Goal: Task Accomplishment & Management: Manage account settings

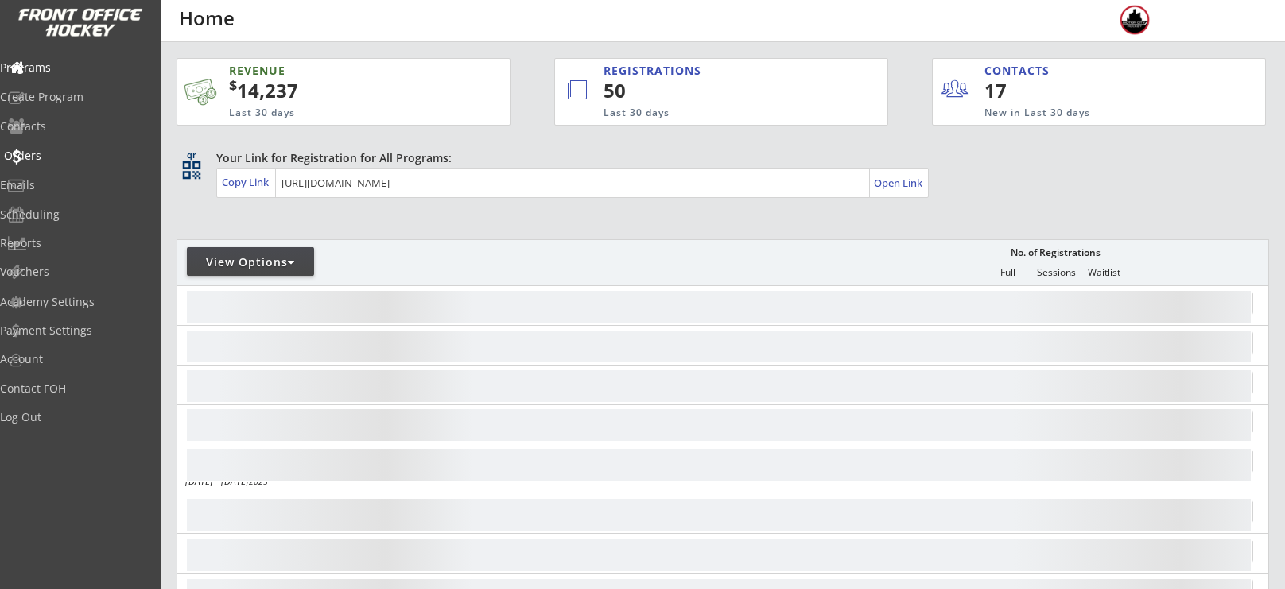
click at [45, 161] on div "Orders" at bounding box center [75, 155] width 143 height 11
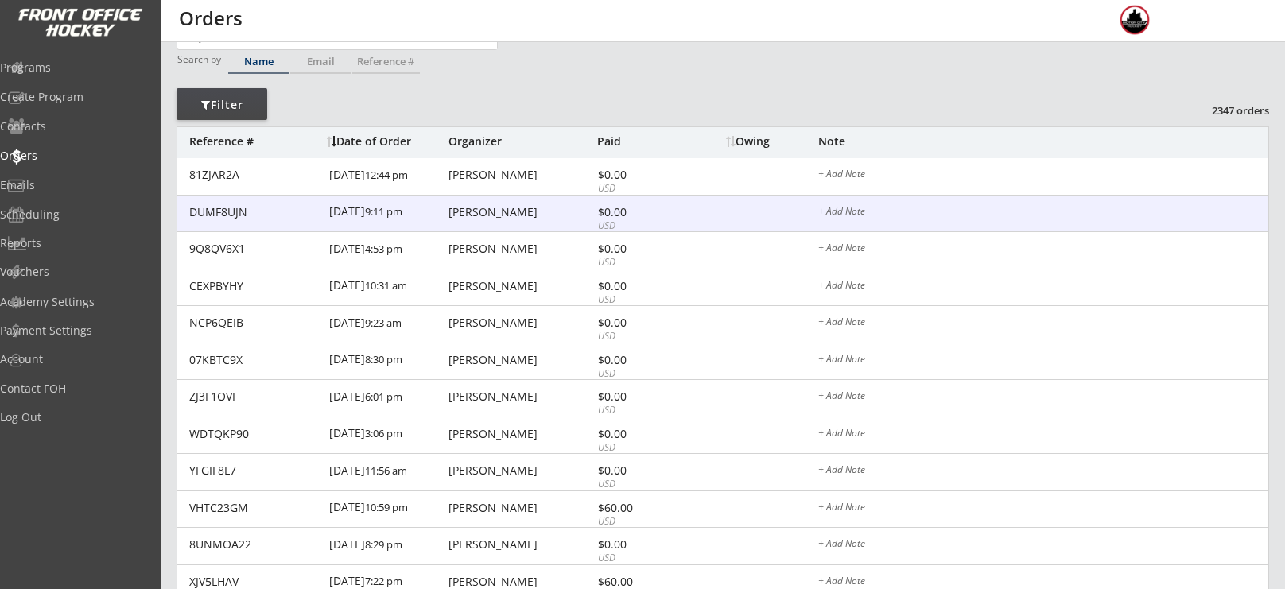
scroll to position [52, 0]
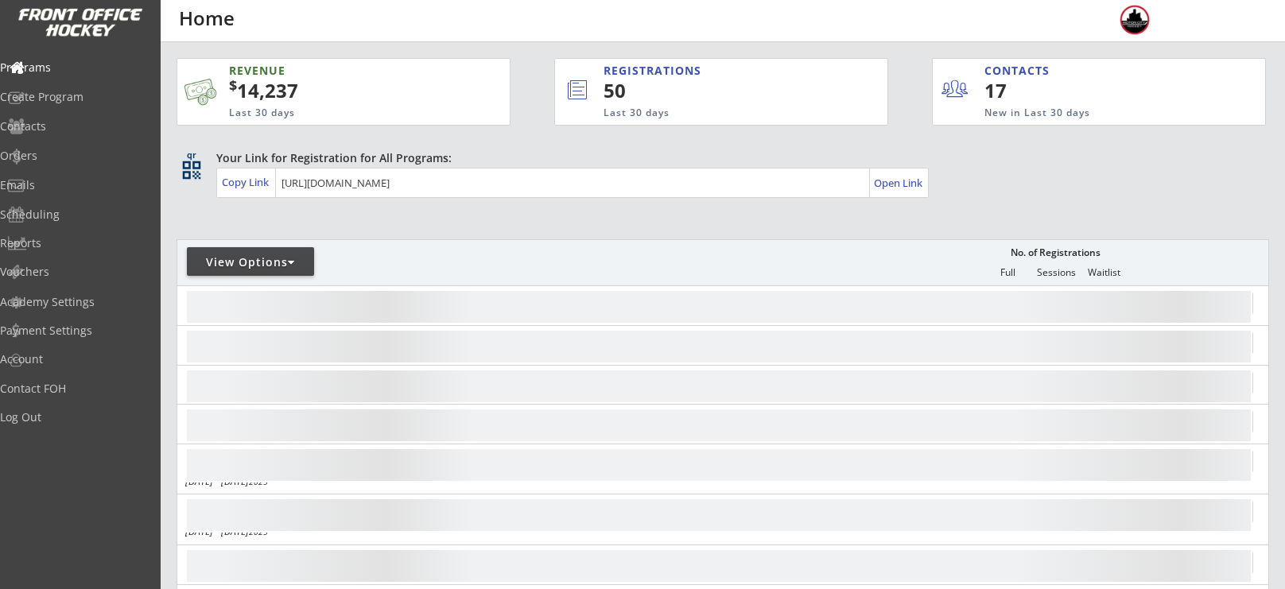
click at [161, 215] on div "REVENUE $ 14,237 Last 30 days REGISTRATIONS 50 Last 30 days CONTACTS 17 New in …" at bounding box center [723, 460] width 1124 height 836
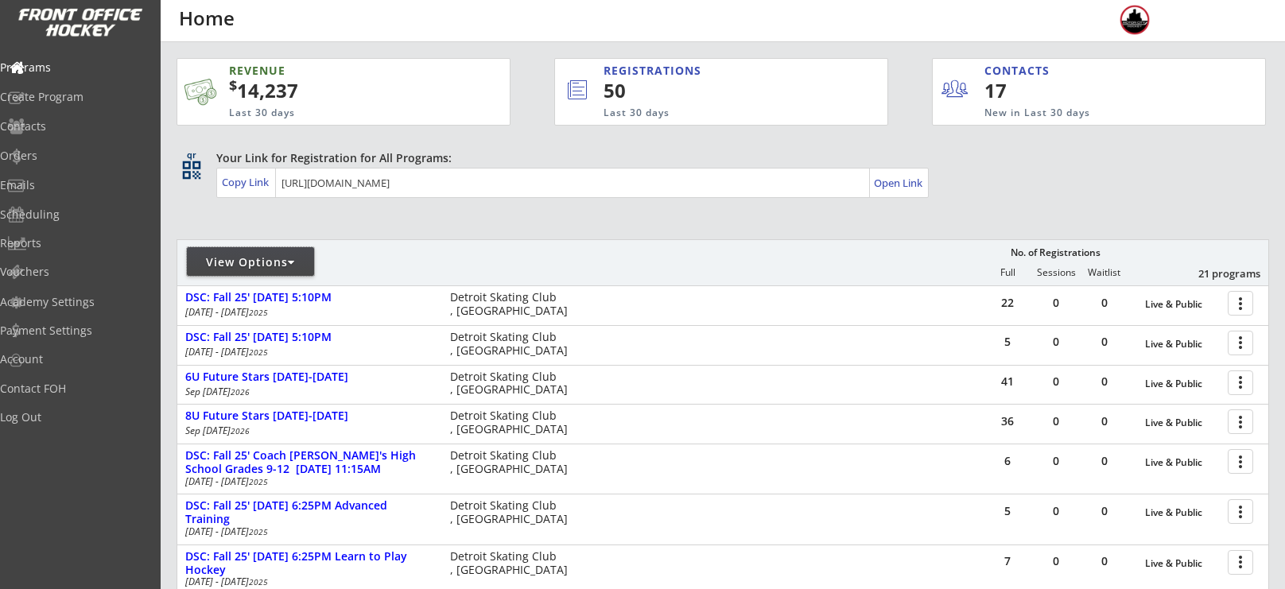
click at [259, 256] on div "View Options" at bounding box center [250, 262] width 127 height 16
select select ""Upcoming Programs""
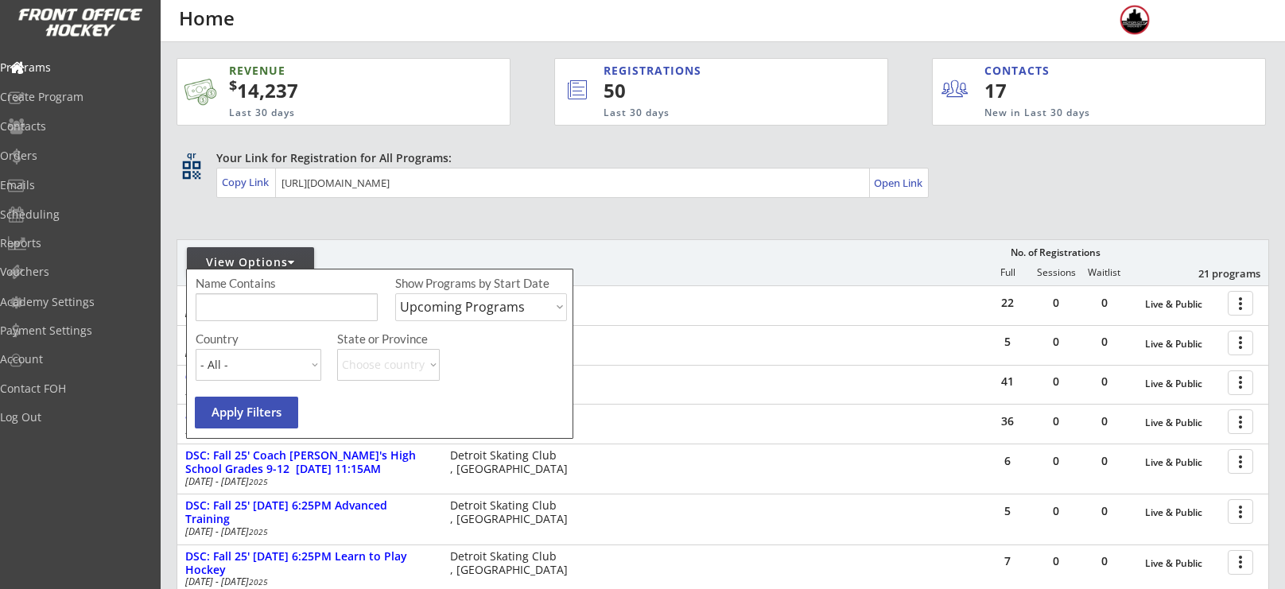
click at [265, 309] on input "input" at bounding box center [287, 307] width 182 height 28
type input "private"
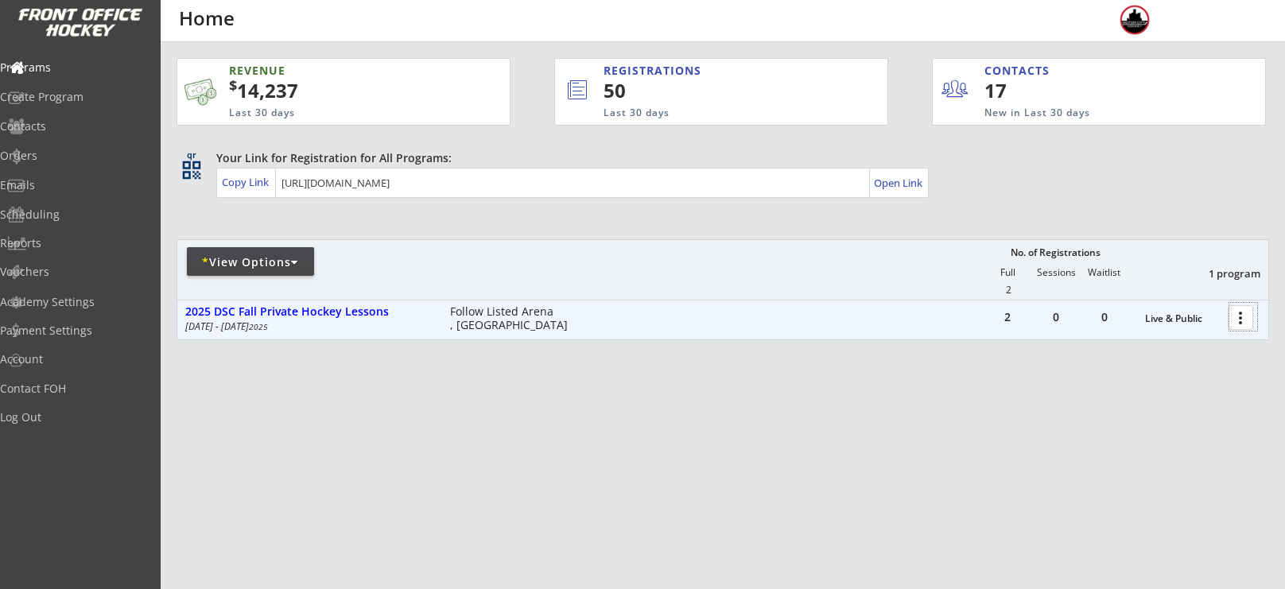
click at [1233, 317] on div at bounding box center [1243, 317] width 28 height 28
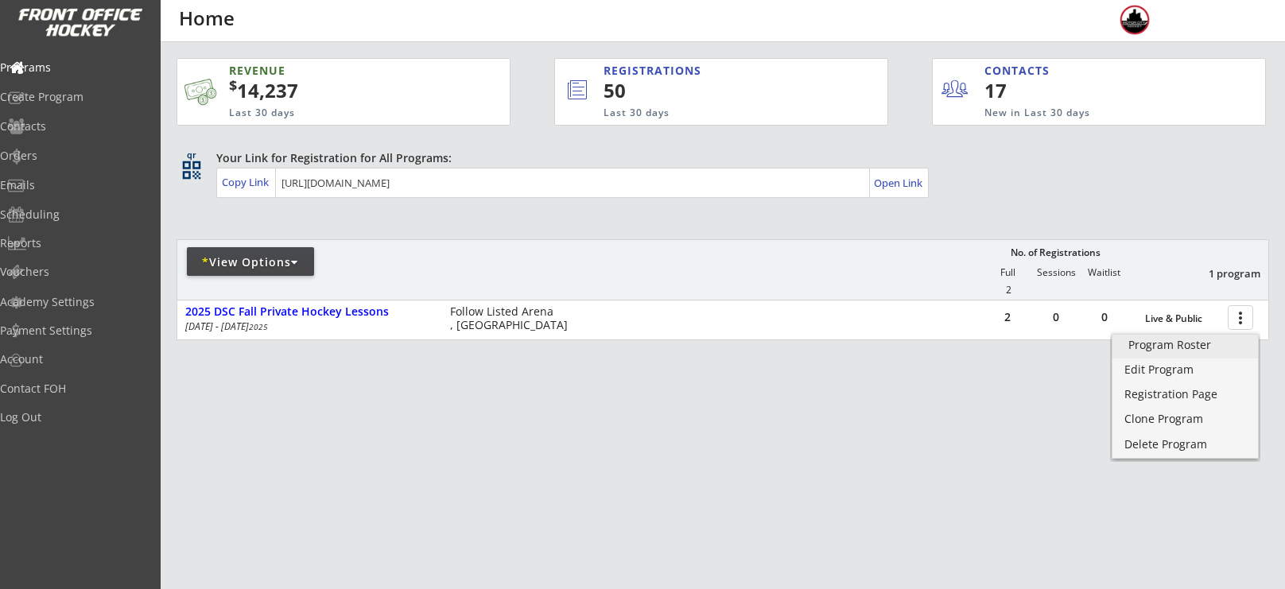
click at [1143, 350] on div "Program Roster" at bounding box center [1185, 345] width 114 height 11
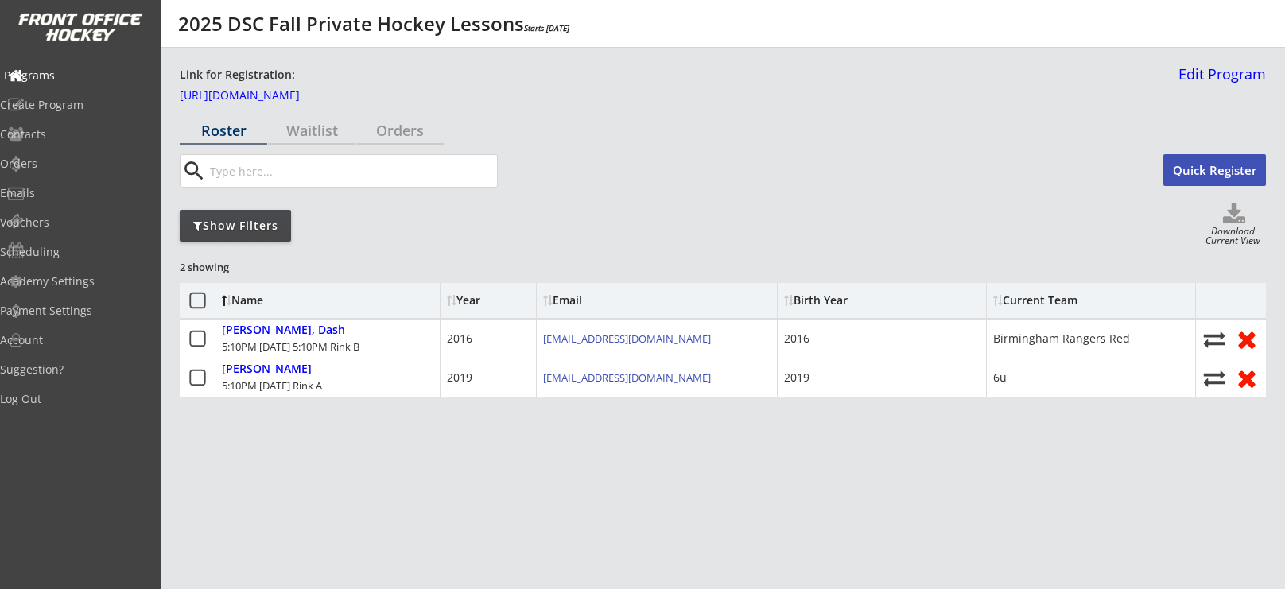
click at [86, 86] on div "Programs" at bounding box center [75, 75] width 151 height 28
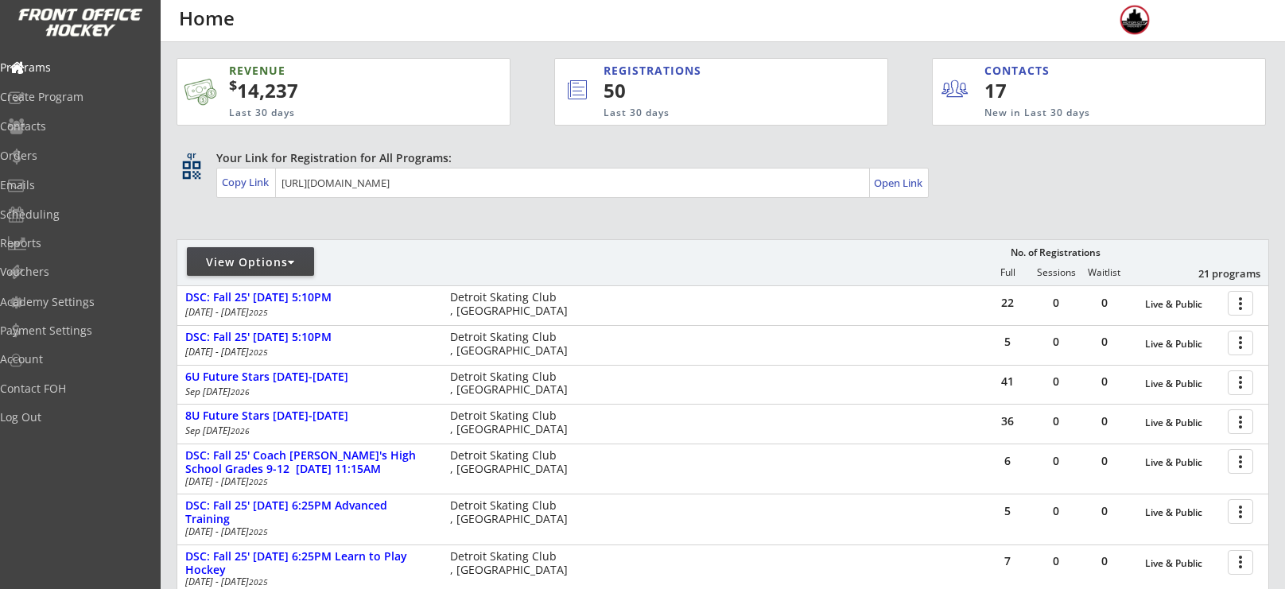
click at [239, 266] on div "View Options" at bounding box center [250, 262] width 127 height 16
select select ""Upcoming Programs""
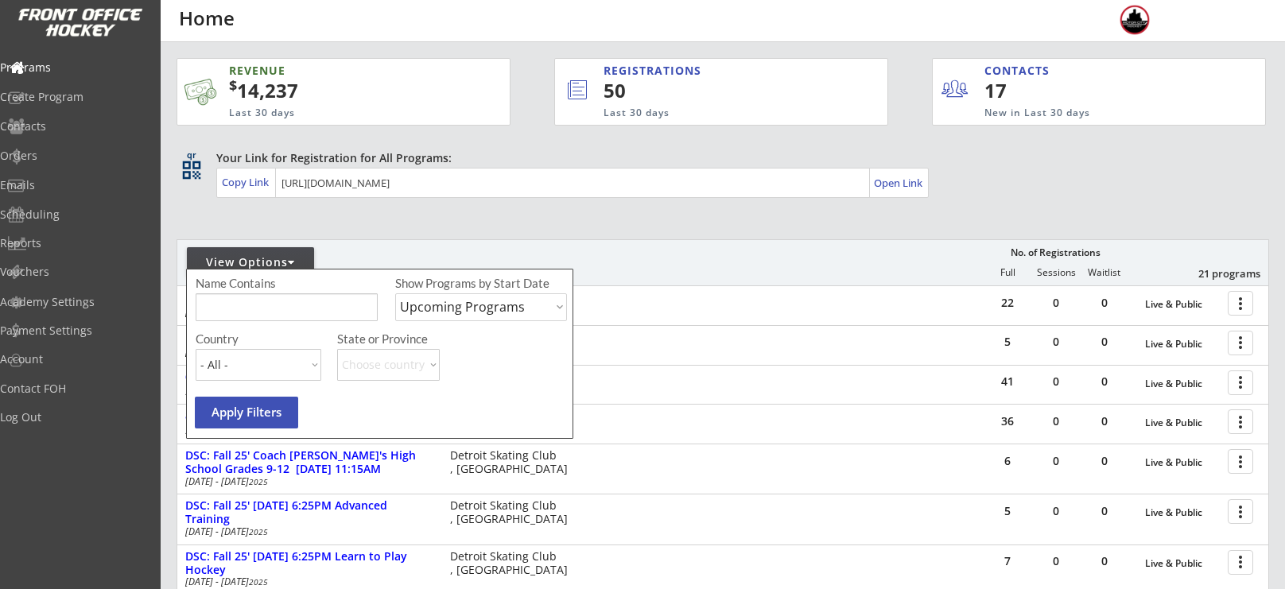
click at [261, 305] on input "input" at bounding box center [287, 307] width 182 height 28
type input "private"
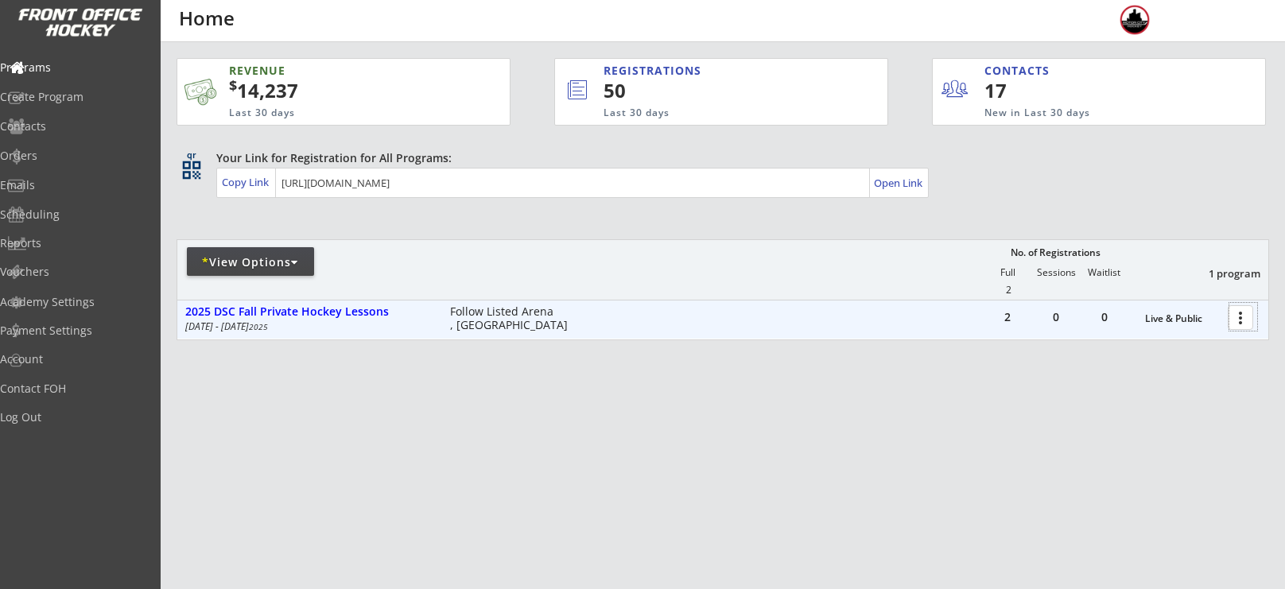
click at [1238, 318] on div at bounding box center [1243, 317] width 28 height 28
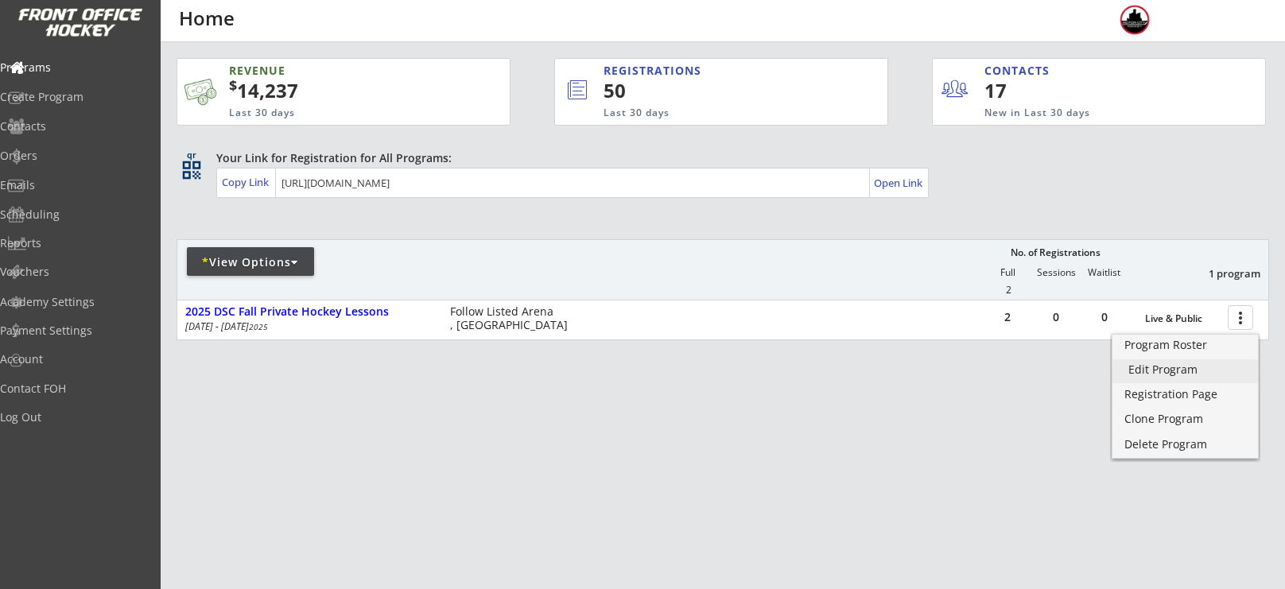
click at [1190, 369] on div "Edit Program" at bounding box center [1185, 369] width 114 height 11
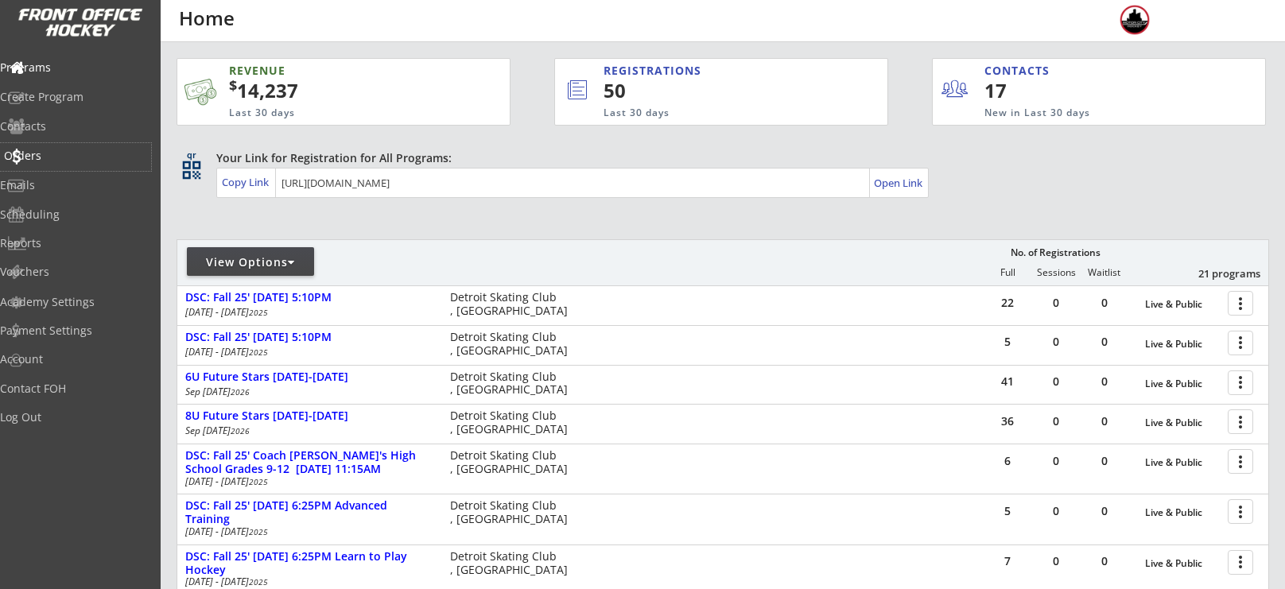
click at [61, 141] on div "Programs Create Program Contacts Orders Emails Scheduling Reports Vouchers" at bounding box center [80, 169] width 161 height 239
click at [65, 146] on div "Orders" at bounding box center [75, 157] width 151 height 28
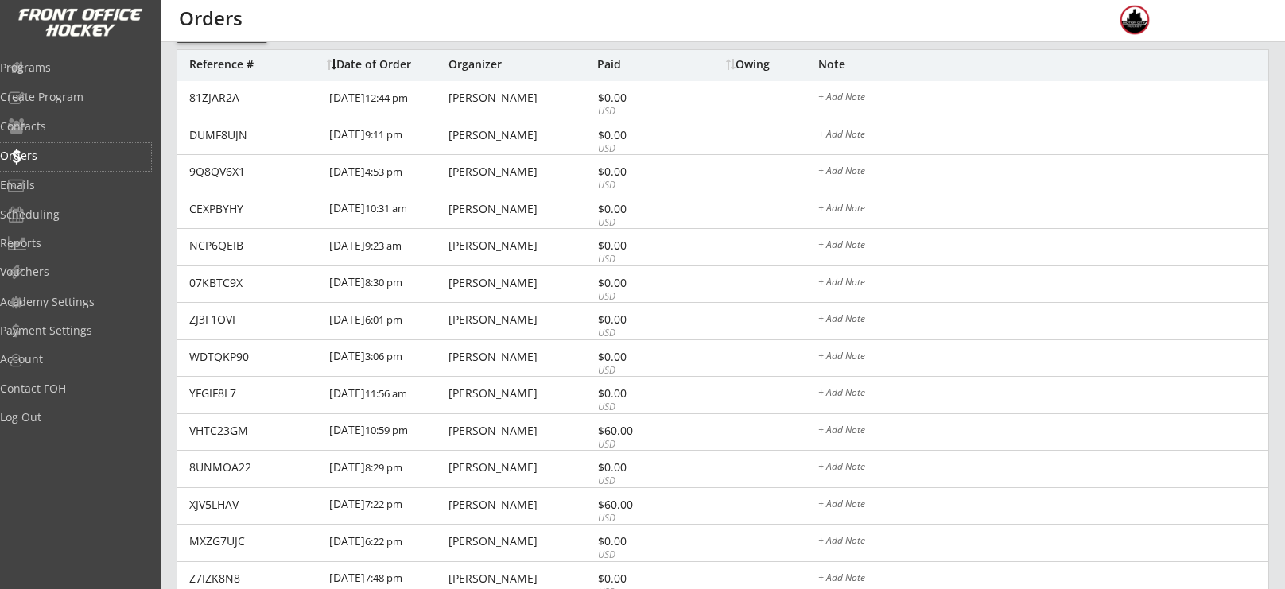
scroll to position [143, 0]
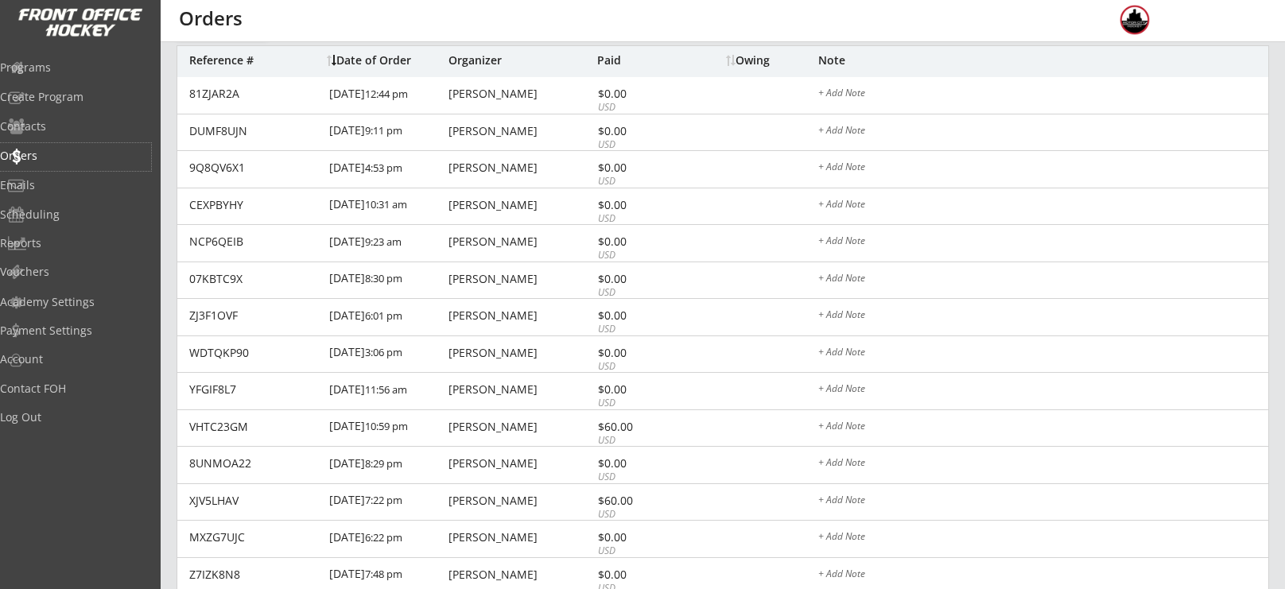
click at [88, 49] on div "Programs Create Program Contacts Orders Emails Scheduling Reports Vouchers Acad…" at bounding box center [80, 294] width 161 height 589
click at [76, 71] on div "Programs" at bounding box center [75, 67] width 143 height 11
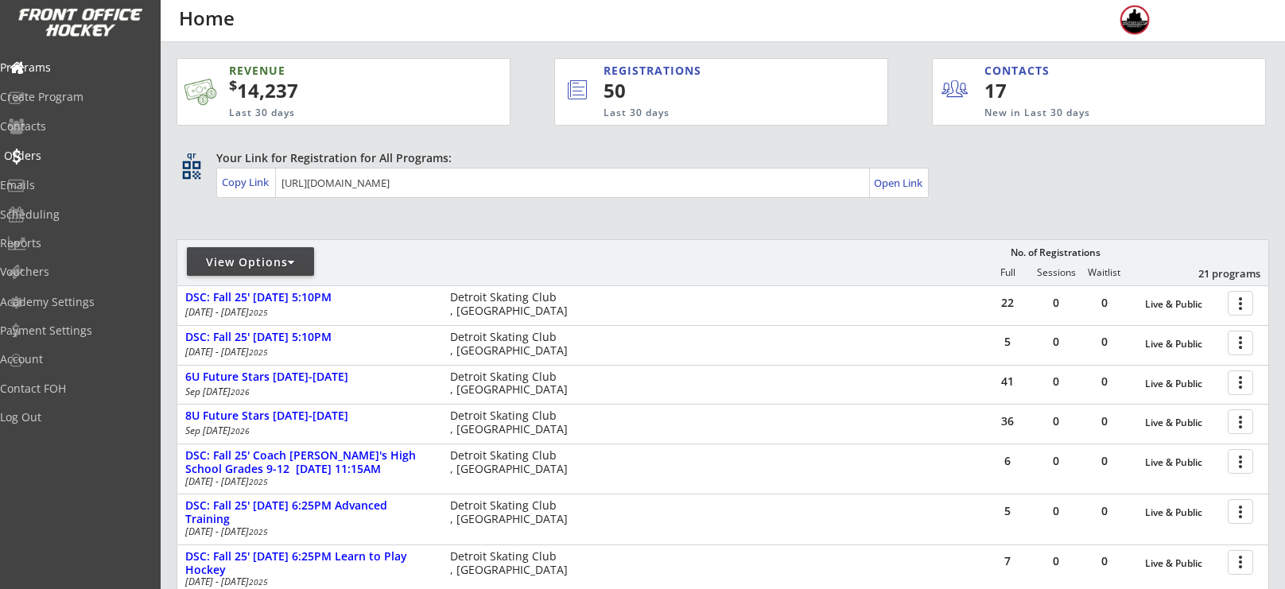
click at [81, 154] on div "Orders" at bounding box center [75, 155] width 143 height 11
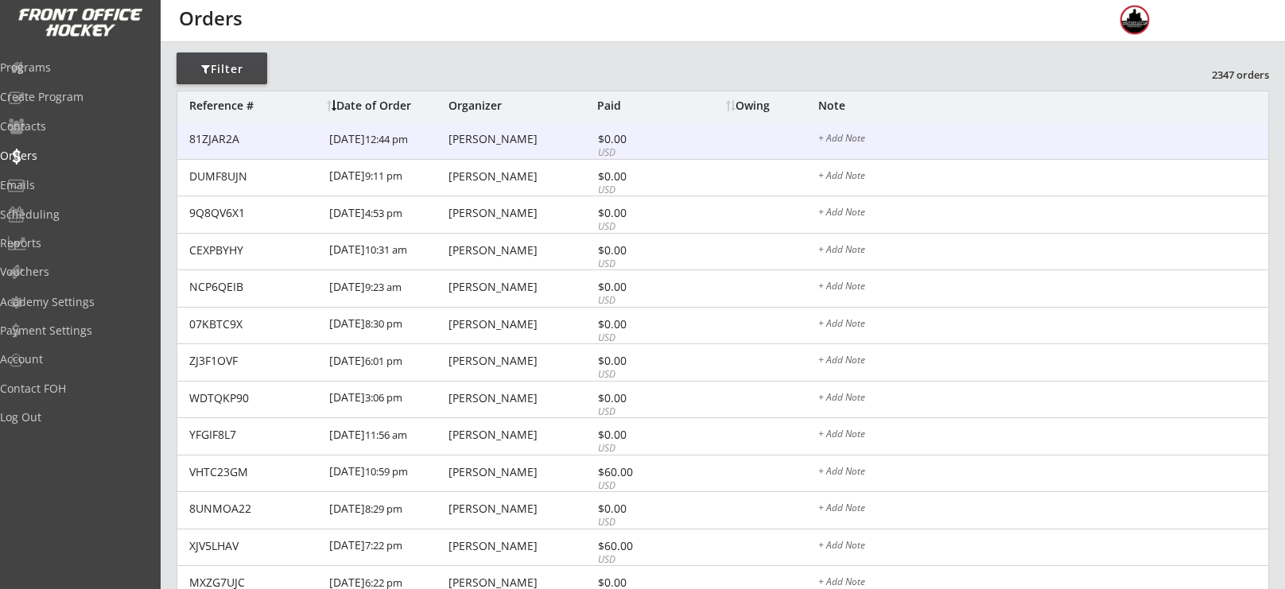
scroll to position [122, 0]
